Goal: Information Seeking & Learning: Learn about a topic

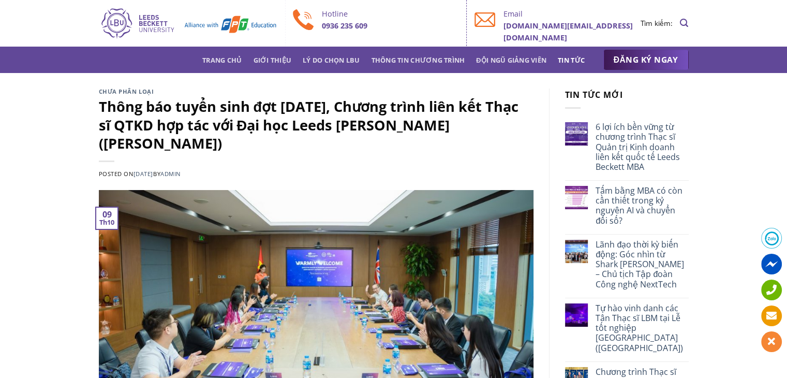
click at [562, 65] on link "Tin tức" at bounding box center [570, 60] width 27 height 19
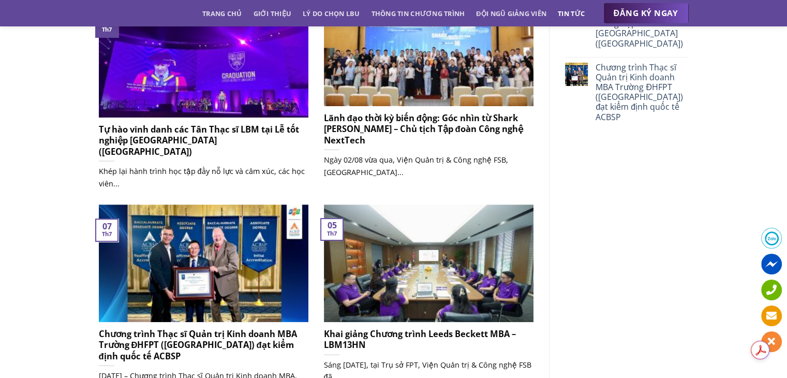
scroll to position [465, 0]
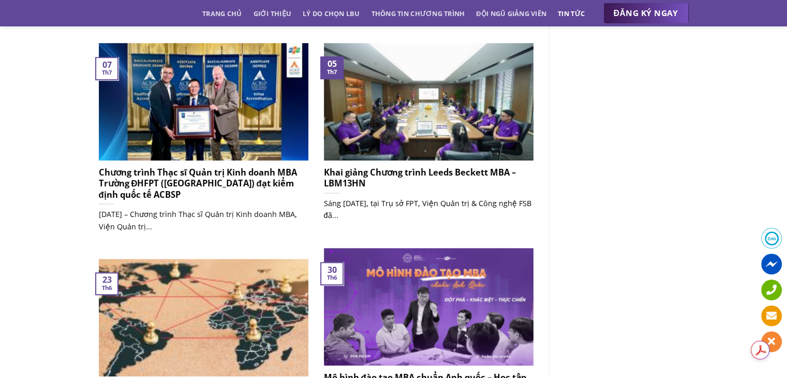
click at [373, 172] on h5 "Khai giảng Chương trình Leeds Beckett MBA – LBM13HN" at bounding box center [428, 178] width 209 height 22
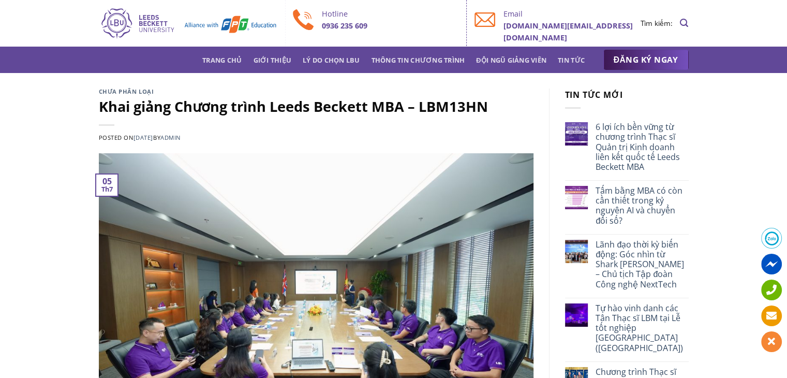
click at [224, 13] on img at bounding box center [188, 23] width 178 height 33
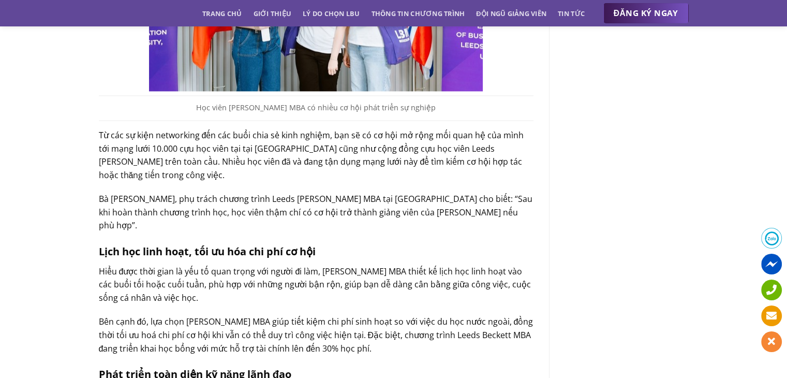
scroll to position [1603, 0]
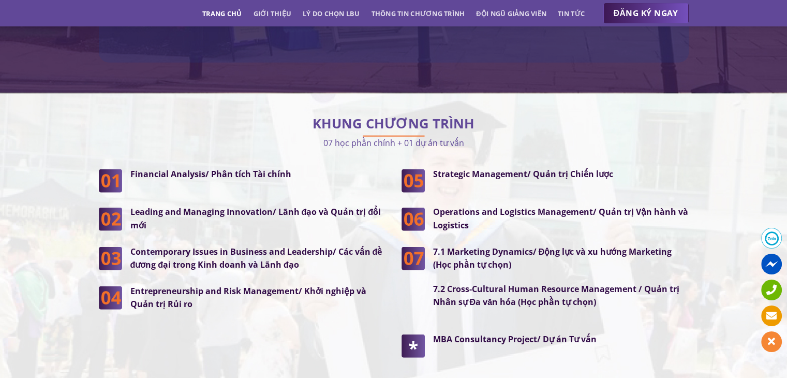
scroll to position [2586, 0]
